Goal: Information Seeking & Learning: Learn about a topic

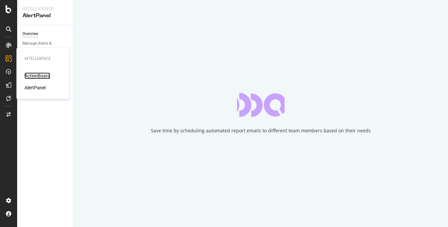
click at [36, 75] on div "ActionBoard" at bounding box center [37, 75] width 26 height 7
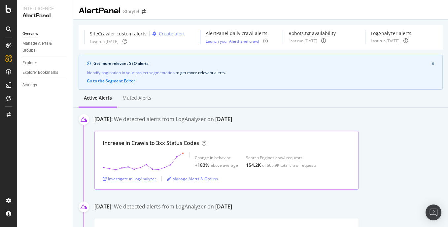
click at [147, 178] on div "Investigate in LogAnalyzer" at bounding box center [130, 179] width 54 height 6
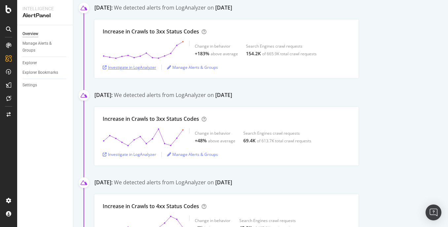
scroll to position [113, 0]
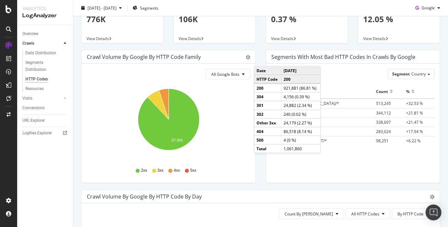
scroll to position [19, 0]
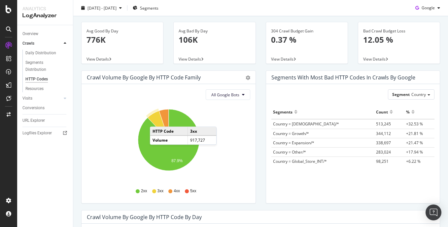
click at [157, 120] on icon "A chart." at bounding box center [158, 125] width 21 height 29
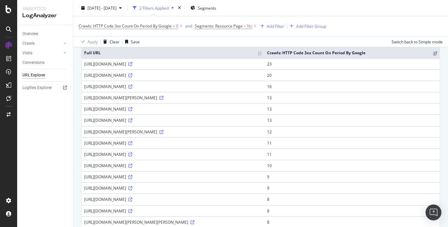
scroll to position [60, 0]
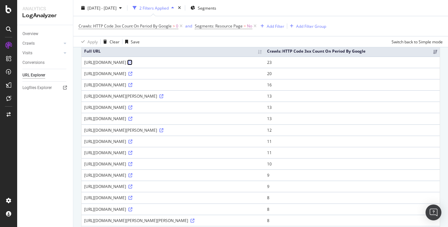
click at [132, 64] on icon at bounding box center [131, 62] width 4 height 4
click at [276, 26] on div "Add Filter" at bounding box center [276, 26] width 18 height 6
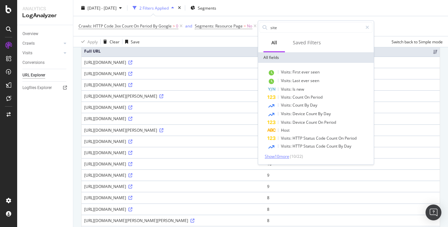
type input "site"
click at [285, 157] on span "Show 10 more" at bounding box center [277, 156] width 24 height 6
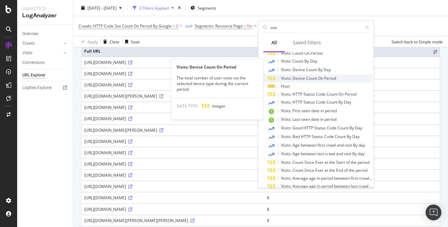
scroll to position [60, 0]
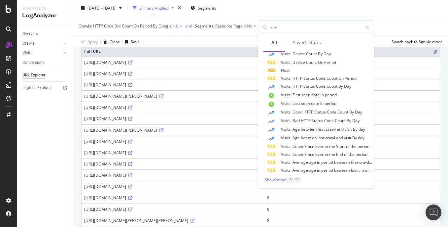
click at [281, 179] on span "Show 2 more" at bounding box center [276, 180] width 22 height 6
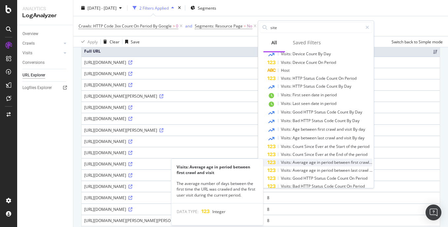
scroll to position [67, 0]
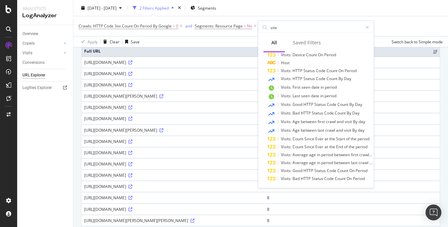
click at [404, 135] on td "12" at bounding box center [352, 129] width 175 height 11
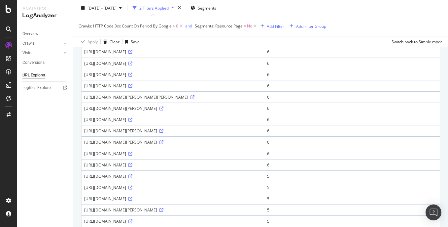
scroll to position [0, 0]
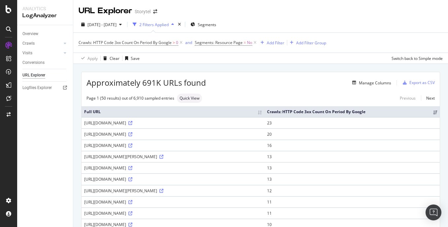
click at [240, 74] on div "Approximately 691K URLs found Manage Columns Export as CSV" at bounding box center [261, 80] width 359 height 16
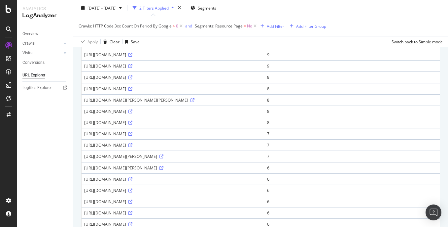
scroll to position [267, 0]
